Goal: Task Accomplishment & Management: Complete application form

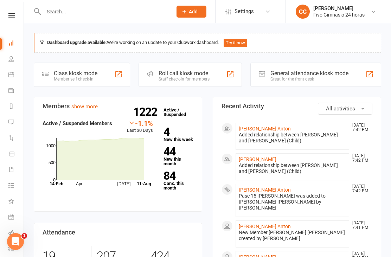
click at [266, 131] on link "[PERSON_NAME]" at bounding box center [264, 129] width 52 height 6
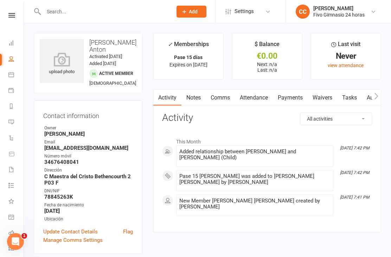
click at [66, 63] on icon at bounding box center [62, 59] width 44 height 14
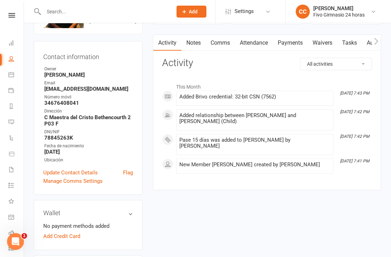
scroll to position [43, 0]
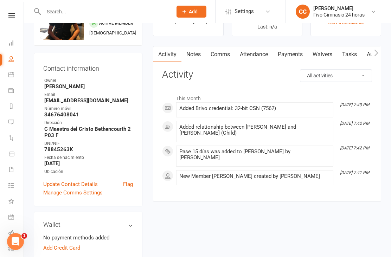
click at [132, 14] on input "text" at bounding box center [104, 12] width 126 height 10
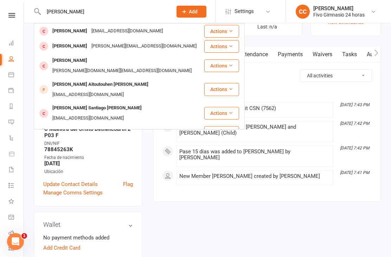
type input "Fatima anton"
click at [149, 33] on div "fantlla@hotmail.com" at bounding box center [127, 31] width 76 height 10
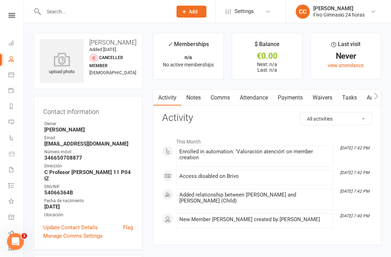
click at [321, 104] on link "Waivers" at bounding box center [321, 98] width 29 height 16
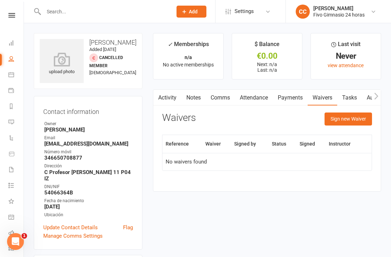
click at [337, 123] on button "Sign new Waiver" at bounding box center [347, 118] width 47 height 13
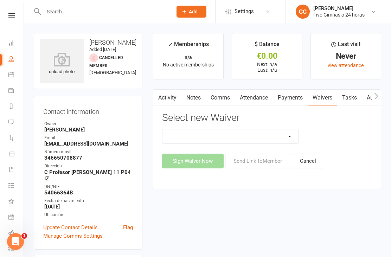
click at [268, 141] on select "Actualización De Datos De Pago Alta Online Certificación Finalización Contrato …" at bounding box center [230, 136] width 136 height 14
select select "4966"
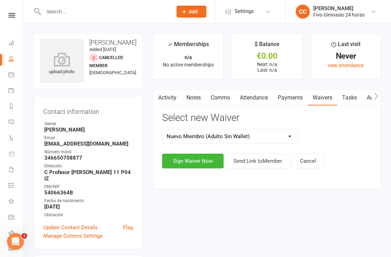
click at [198, 160] on button "Sign Waiver Now" at bounding box center [192, 160] width 61 height 15
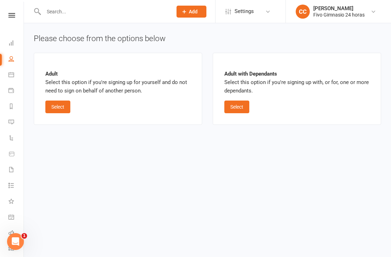
click at [65, 111] on button "Select" at bounding box center [57, 106] width 25 height 13
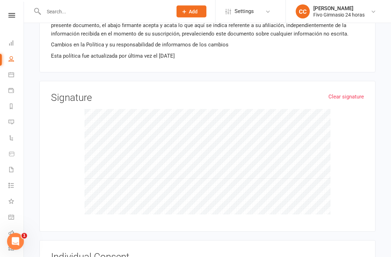
scroll to position [763, 0]
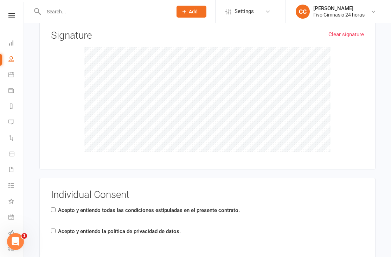
click at [55, 228] on input "Acepto y entiendo la política de privacidad de datos." at bounding box center [53, 230] width 5 height 5
checkbox input "true"
click at [53, 207] on input "Acepto y entiendo todas las condiciones estipuladas en el presente contrato." at bounding box center [53, 209] width 5 height 5
checkbox input "true"
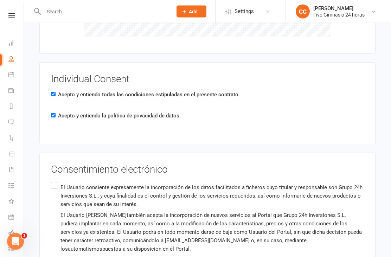
click at [59, 181] on label "El Usuario consiente expresamente la incorporación de los datos facilitados a f…" at bounding box center [207, 246] width 313 height 131
click at [55, 181] on input "El Usuario consiente expresamente la incorporación de los datos facilitados a f…" at bounding box center [53, 181] width 5 height 0
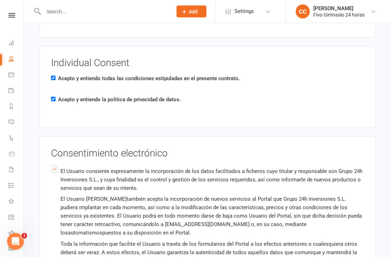
scroll to position [1042, 0]
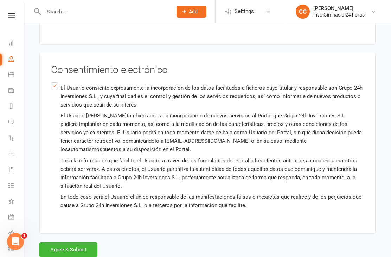
click at [78, 243] on button "Agree & Submit" at bounding box center [68, 249] width 58 height 15
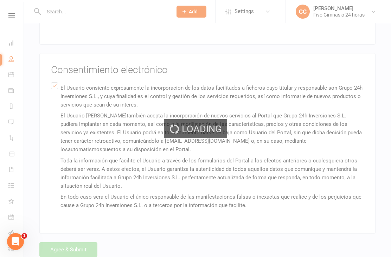
click at [79, 245] on div "Loading" at bounding box center [195, 128] width 391 height 257
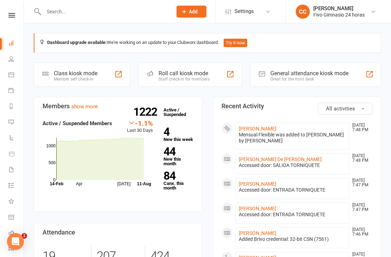
click at [276, 130] on link "[PERSON_NAME]" at bounding box center [257, 129] width 38 height 6
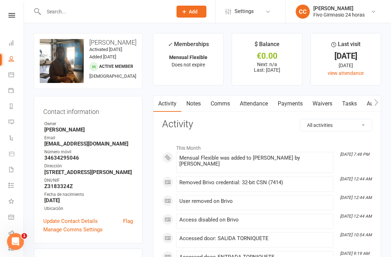
click at [318, 110] on link "Waivers" at bounding box center [321, 104] width 29 height 16
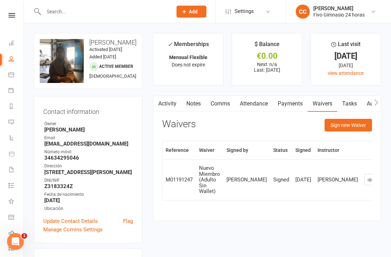
click at [335, 124] on button "Sign new Waiver" at bounding box center [347, 125] width 47 height 13
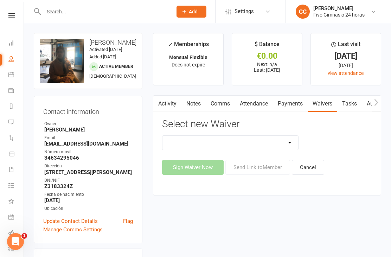
click at [254, 147] on select "Actualización De Datos De Pago Alta Online Certificación Finalización Contrato …" at bounding box center [230, 143] width 136 height 14
select select "1939"
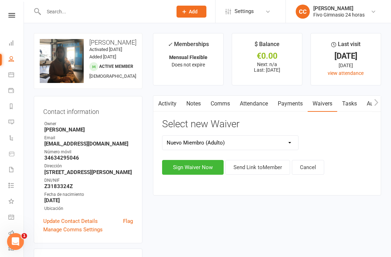
click at [184, 163] on button "Sign Waiver Now" at bounding box center [192, 167] width 61 height 15
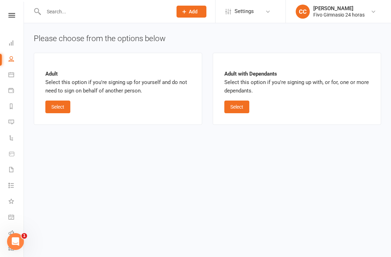
click at [57, 107] on button "Select" at bounding box center [57, 106] width 25 height 13
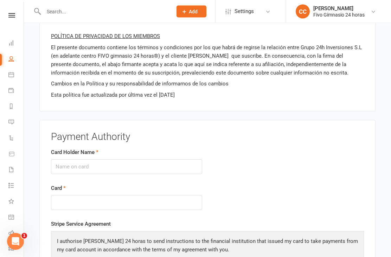
scroll to position [704, 0]
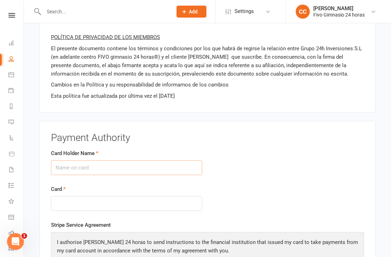
click at [120, 170] on input "Card Holder Name" at bounding box center [126, 167] width 151 height 15
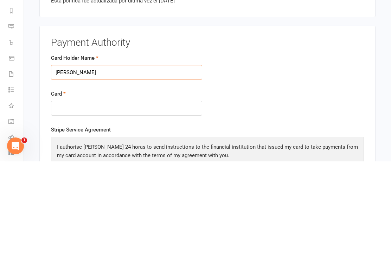
type input "[PERSON_NAME]"
click at [94, 196] on div at bounding box center [126, 203] width 151 height 15
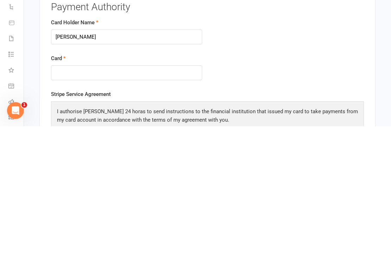
scroll to position [835, 0]
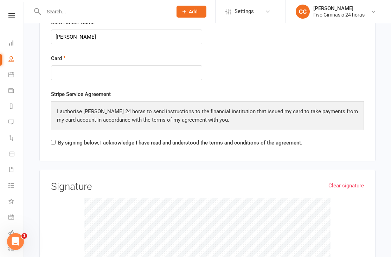
click at [353, 181] on link "Clear signature" at bounding box center [345, 185] width 35 height 8
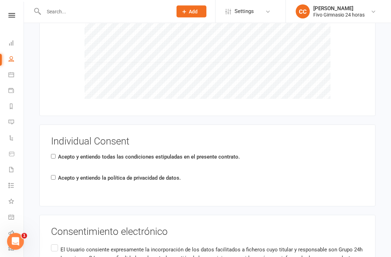
scroll to position [1040, 0]
click at [52, 157] on div "Acepto y entiendo todas las condiciones estipuladas en el presente contrato." at bounding box center [145, 157] width 189 height 11
click at [59, 173] on label "Acepto y entiendo la política de privacidad de datos." at bounding box center [119, 177] width 123 height 8
click at [55, 175] on input "Acepto y entiendo la política de privacidad de datos." at bounding box center [53, 177] width 5 height 5
checkbox input "true"
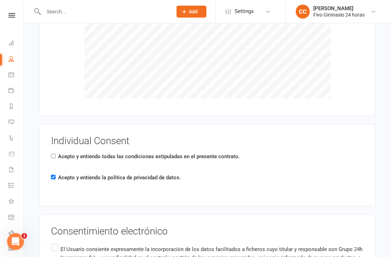
click at [52, 155] on div "Acepto y entiendo todas las condiciones estipuladas en el presente contrato." at bounding box center [145, 157] width 189 height 11
click at [55, 154] on input "Acepto y entiendo todas las condiciones estipuladas en el presente contrato." at bounding box center [53, 155] width 5 height 5
checkbox input "true"
click at [55, 242] on input "El Usuario consiente expresamente la incorporación de los datos facilitados a f…" at bounding box center [53, 242] width 5 height 0
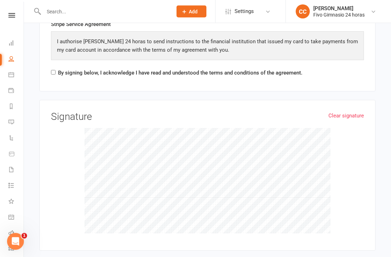
scroll to position [906, 0]
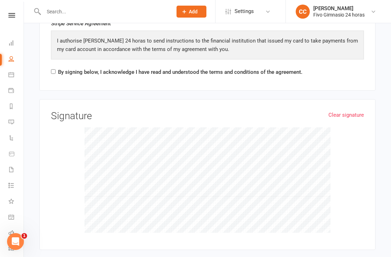
click at [59, 68] on label "By signing below, I acknowledge I have read and understood the terms and condit…" at bounding box center [180, 72] width 244 height 8
click at [55, 69] on input "By signing below, I acknowledge I have read and understood the terms and condit…" at bounding box center [53, 71] width 5 height 5
checkbox input "true"
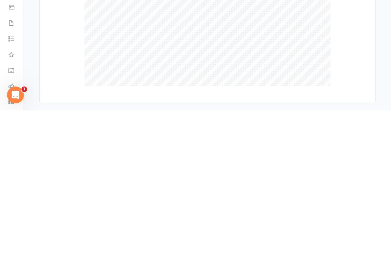
scroll to position [1224, 0]
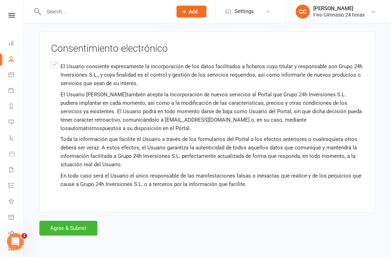
click at [68, 221] on button "Agree & Submit" at bounding box center [68, 228] width 58 height 15
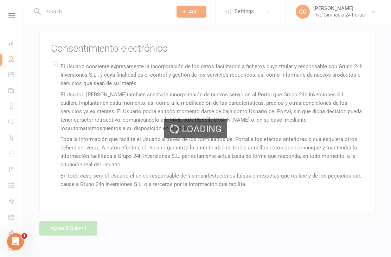
scroll to position [0, 0]
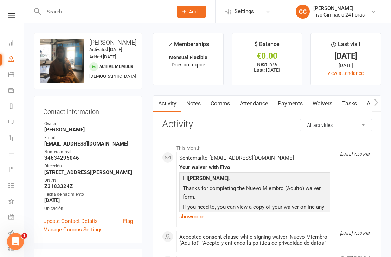
click at [11, 46] on link "Dashboard" at bounding box center [16, 44] width 16 height 16
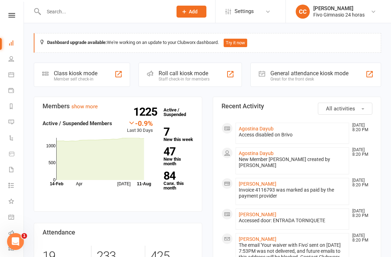
scroll to position [22, 0]
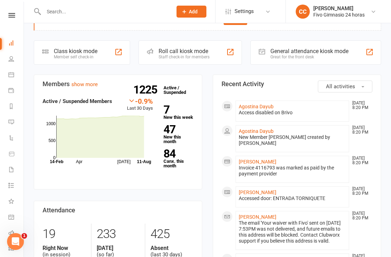
click at [261, 106] on link "Agostina Dayub" at bounding box center [255, 107] width 35 height 6
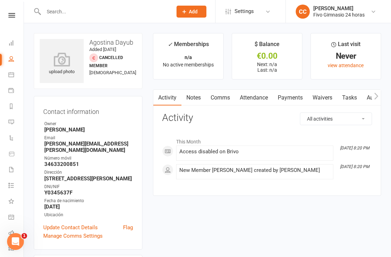
click at [52, 62] on icon at bounding box center [62, 59] width 44 height 14
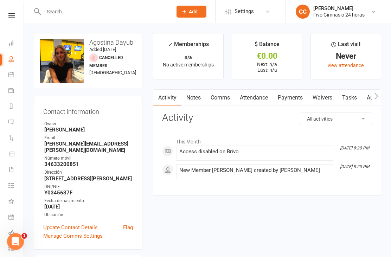
click at [320, 98] on link "Waivers" at bounding box center [321, 98] width 29 height 16
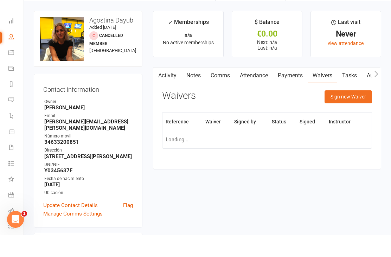
scroll to position [22, 0]
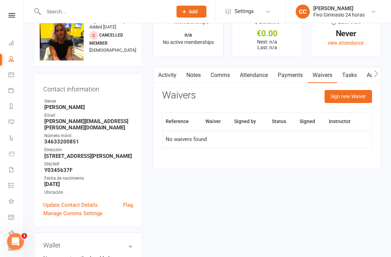
click at [346, 100] on button "Sign new Waiver" at bounding box center [347, 96] width 47 height 13
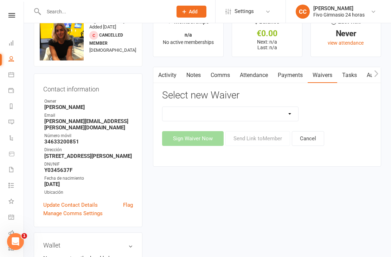
click at [268, 113] on select "Actualización De Datos De Pago Alta Online Certificación Finalización Contrato …" at bounding box center [230, 114] width 136 height 14
select select "1939"
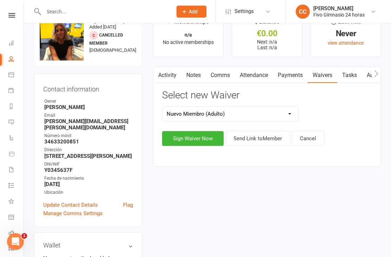
click at [190, 135] on button "Sign Waiver Now" at bounding box center [192, 138] width 61 height 15
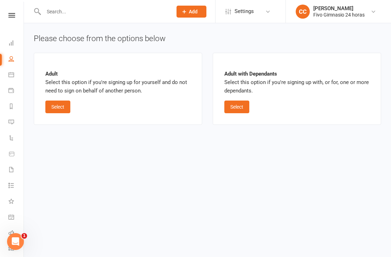
click at [59, 109] on button "Select" at bounding box center [57, 106] width 25 height 13
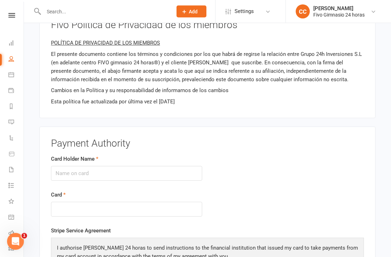
scroll to position [699, 0]
click at [122, 172] on input "Card Holder Name" at bounding box center [126, 173] width 151 height 15
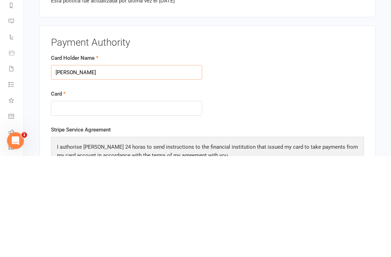
type input "[PERSON_NAME]"
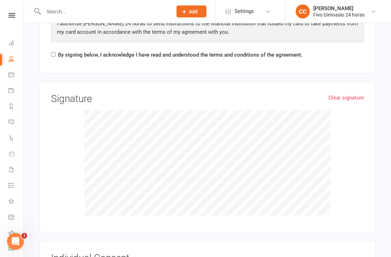
scroll to position [923, 0]
click at [55, 52] on input "By signing below, I acknowledge I have read and understood the terms and condit…" at bounding box center [53, 54] width 5 height 5
checkbox input "true"
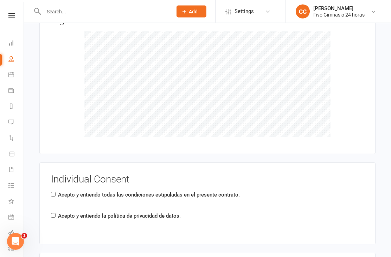
click at [55, 213] on input "Acepto y entiendo la política de privacidad de datos." at bounding box center [53, 215] width 5 height 5
checkbox input "true"
click at [55, 192] on input "Acepto y entiendo todas las condiciones estipuladas en el presente contrato." at bounding box center [53, 194] width 5 height 5
checkbox input "true"
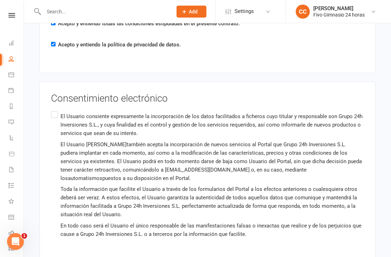
scroll to position [1193, 0]
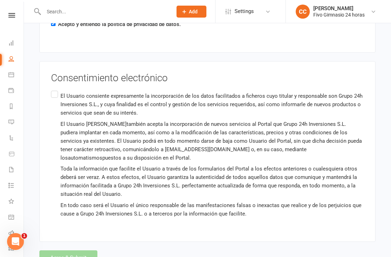
click at [53, 93] on label "El Usuario consiente expresamente la incorporación de los datos facilitados a f…" at bounding box center [207, 154] width 313 height 131
click at [53, 89] on input "El Usuario consiente expresamente la incorporación de los datos facilitados a f…" at bounding box center [53, 89] width 5 height 0
click at [63, 251] on button "Agree & Submit" at bounding box center [68, 257] width 58 height 15
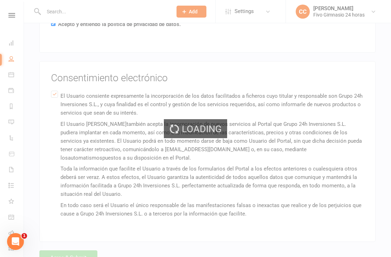
scroll to position [0, 0]
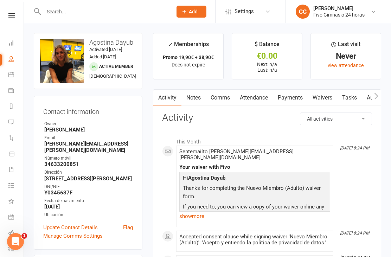
click at [18, 42] on link "Dashboard" at bounding box center [16, 44] width 16 height 16
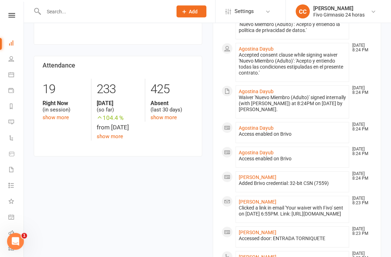
scroll to position [168, 0]
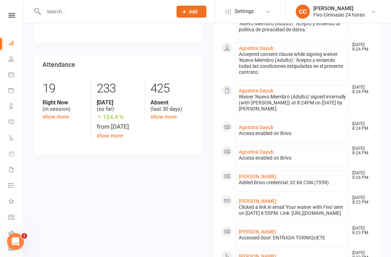
click at [276, 198] on link "[PERSON_NAME]" at bounding box center [257, 201] width 38 height 6
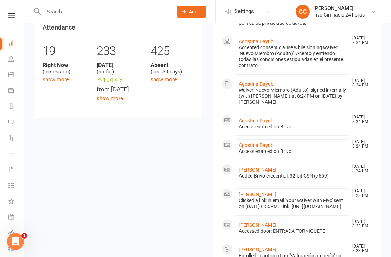
scroll to position [243, 0]
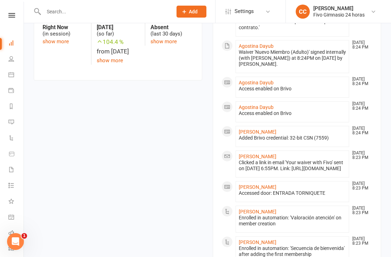
click at [276, 214] on link "[PERSON_NAME]" at bounding box center [257, 212] width 38 height 6
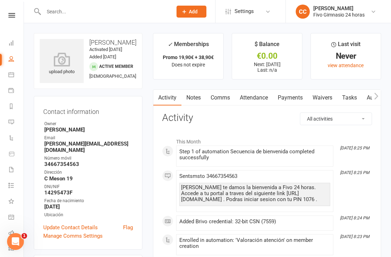
click at [65, 58] on icon at bounding box center [62, 59] width 44 height 14
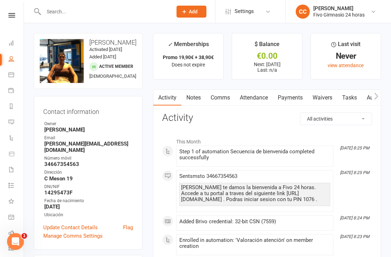
click at [319, 94] on link "Waivers" at bounding box center [321, 98] width 29 height 16
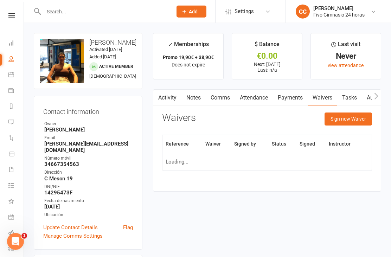
scroll to position [22, 0]
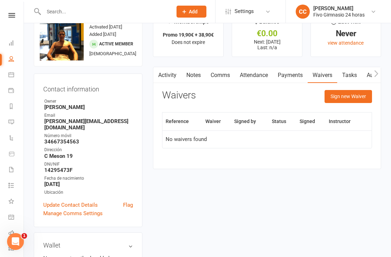
click at [350, 92] on button "Sign new Waiver" at bounding box center [347, 96] width 47 height 13
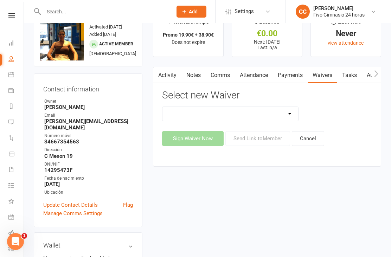
click at [245, 115] on select "Actualización De Datos De Pago Alta Online Certificación Finalización Contrato …" at bounding box center [230, 114] width 136 height 14
select select "1939"
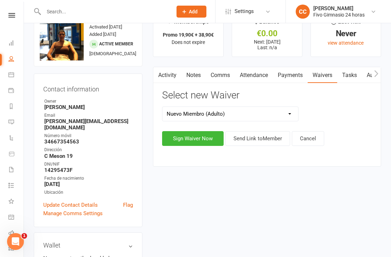
click at [175, 136] on button "Sign Waiver Now" at bounding box center [192, 138] width 61 height 15
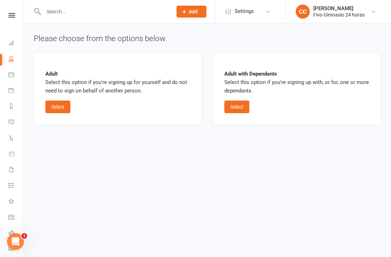
click at [59, 102] on button "Select" at bounding box center [57, 106] width 25 height 13
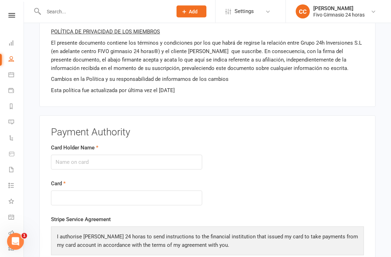
scroll to position [710, 0]
click at [139, 156] on input "Card Holder Name" at bounding box center [126, 162] width 151 height 15
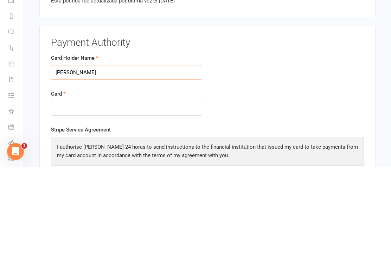
type input "[PERSON_NAME]"
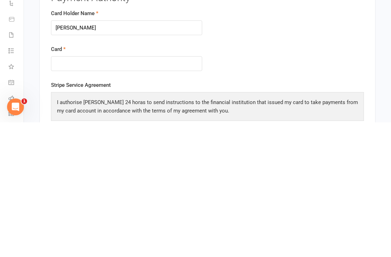
click at [237, 144] on form "Card Holder Name [PERSON_NAME] Card" at bounding box center [207, 180] width 323 height 72
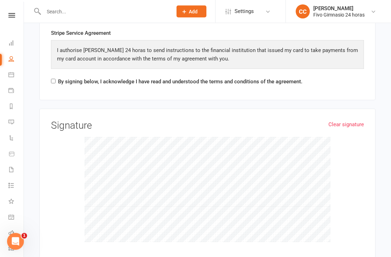
scroll to position [898, 0]
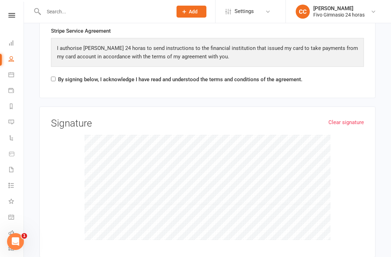
click at [58, 78] on label "By signing below, I acknowledge I have read and understood the terms and condit…" at bounding box center [180, 79] width 244 height 8
click at [55, 78] on input "By signing below, I acknowledge I have read and understood the terms and condit…" at bounding box center [53, 79] width 5 height 5
checkbox input "true"
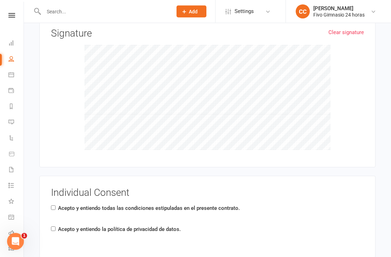
scroll to position [1049, 0]
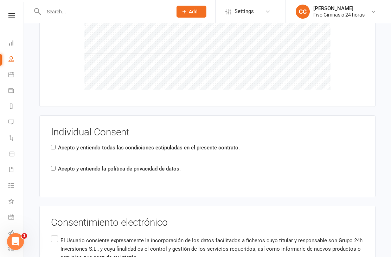
click at [53, 234] on input "El Usuario consiente expresamente la incorporación de los datos facilitados a f…" at bounding box center [53, 234] width 5 height 0
click at [55, 166] on input "Acepto y entiendo la política de privacidad de datos." at bounding box center [53, 168] width 5 height 5
checkbox input "true"
click at [55, 145] on input "Acepto y entiendo todas las condiciones estipuladas en el presente contrato." at bounding box center [53, 147] width 5 height 5
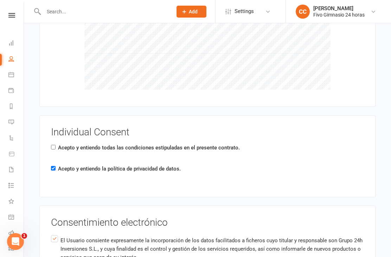
checkbox input "true"
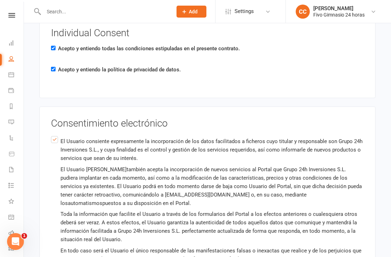
scroll to position [1201, 0]
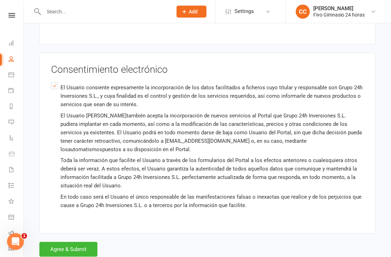
click at [71, 251] on button "Agree & Submit" at bounding box center [68, 249] width 58 height 15
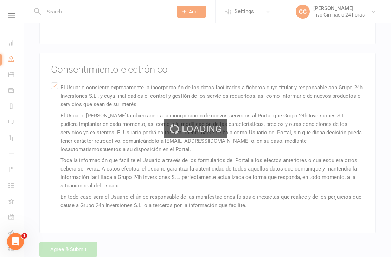
click at [76, 249] on div "Loading" at bounding box center [195, 128] width 391 height 257
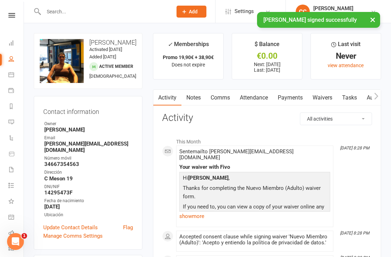
click at [286, 98] on link "Payments" at bounding box center [290, 98] width 35 height 16
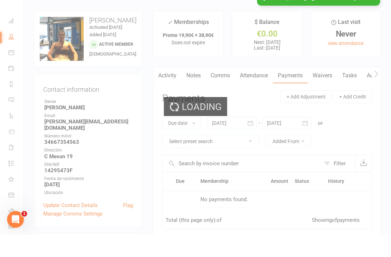
scroll to position [22, 0]
